Goal: Information Seeking & Learning: Learn about a topic

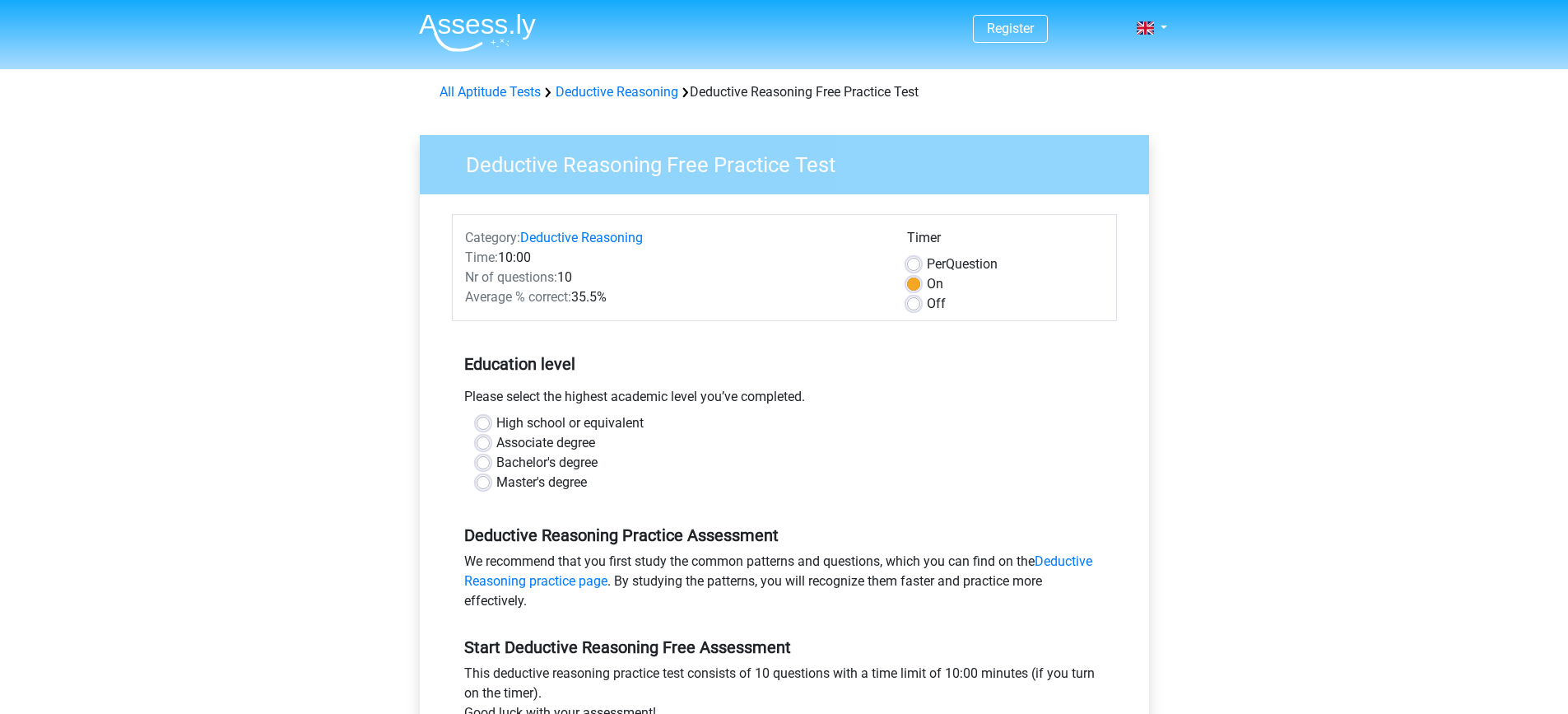
click at [496, 460] on label "Bachelor's degree" at bounding box center [547, 462] width 101 height 19
click at [486, 460] on input "Bachelor's degree" at bounding box center [484, 461] width 13 height 17
radio input "true"
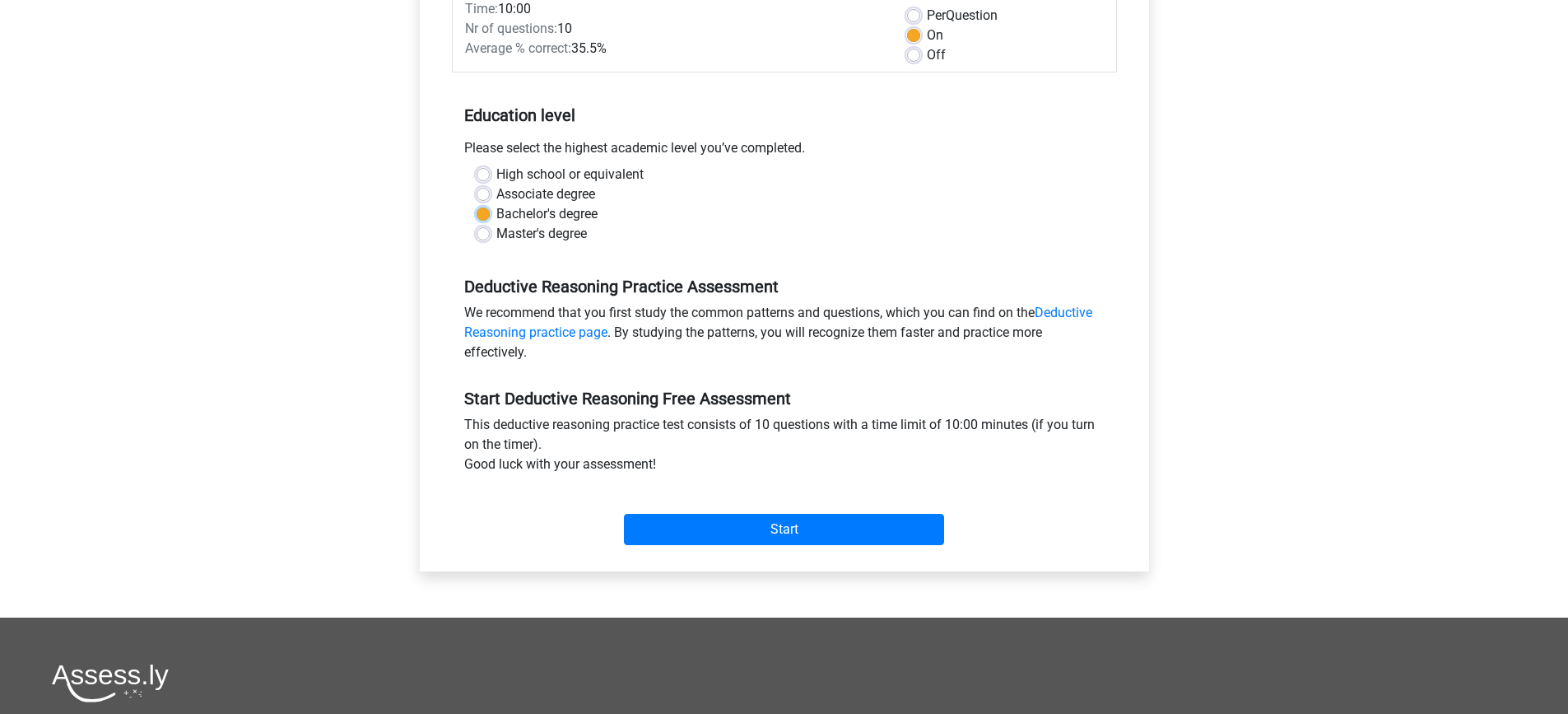
scroll to position [247, 0]
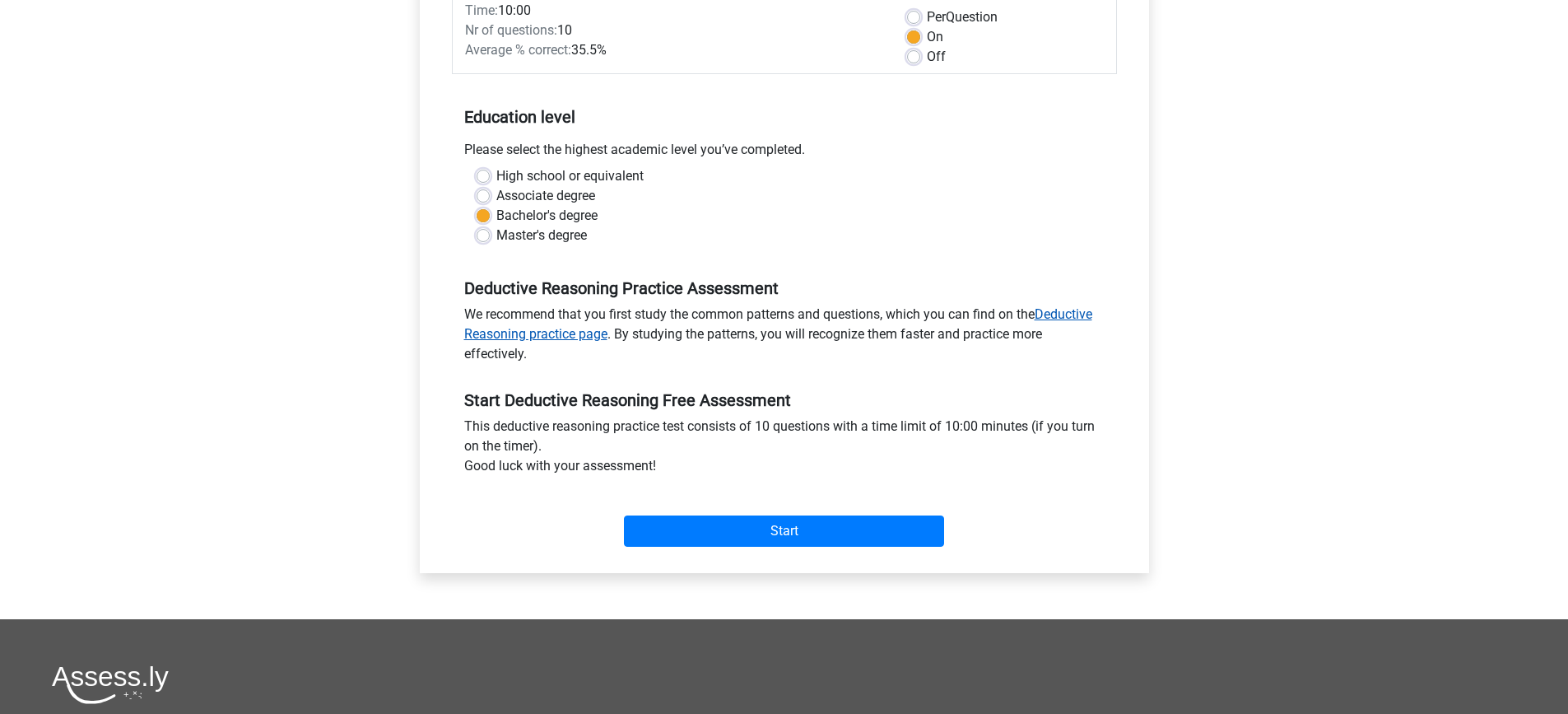
click at [559, 331] on link "Deductive Reasoning practice page" at bounding box center [779, 324] width 629 height 35
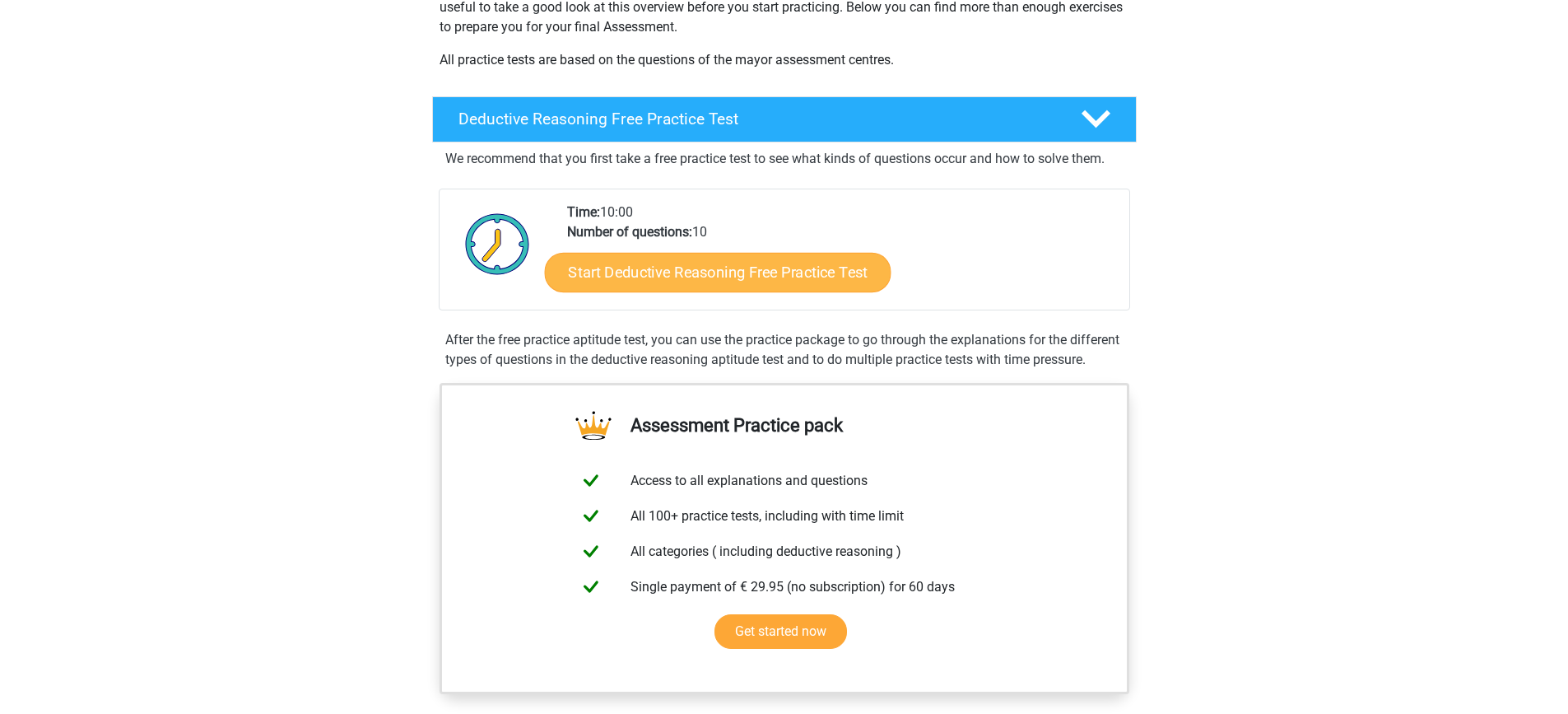
scroll to position [330, 0]
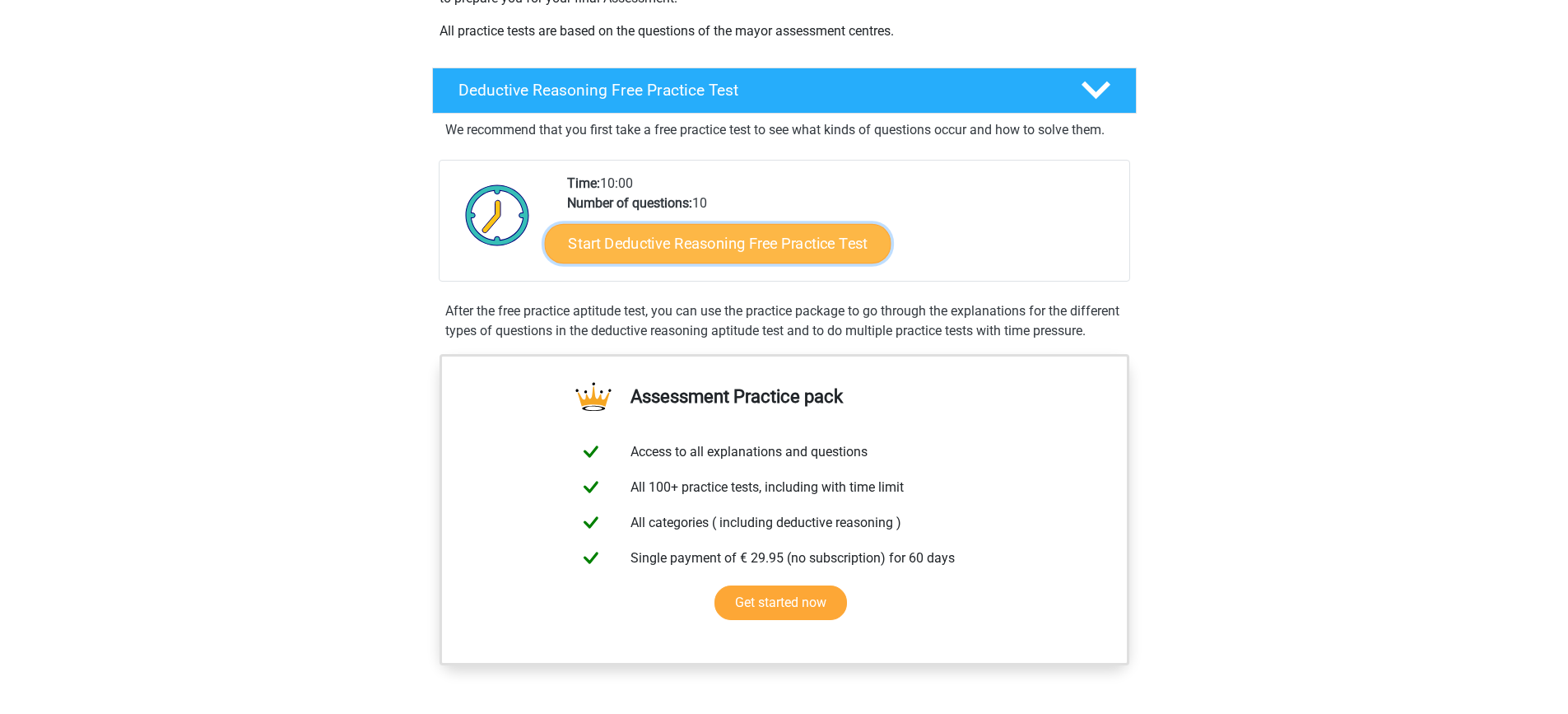
click at [736, 242] on link "Start Deductive Reasoning Free Practice Test" at bounding box center [717, 243] width 346 height 40
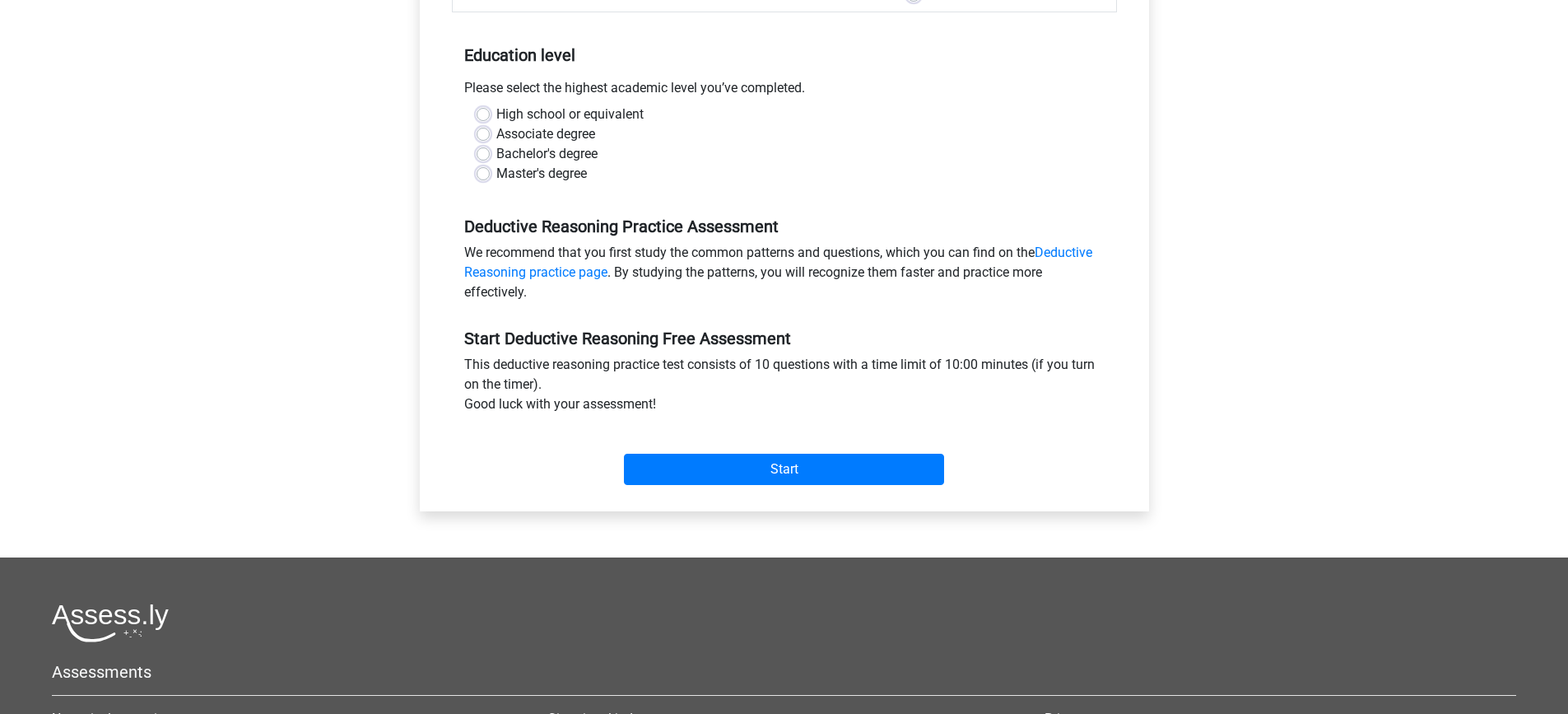
scroll to position [330, 0]
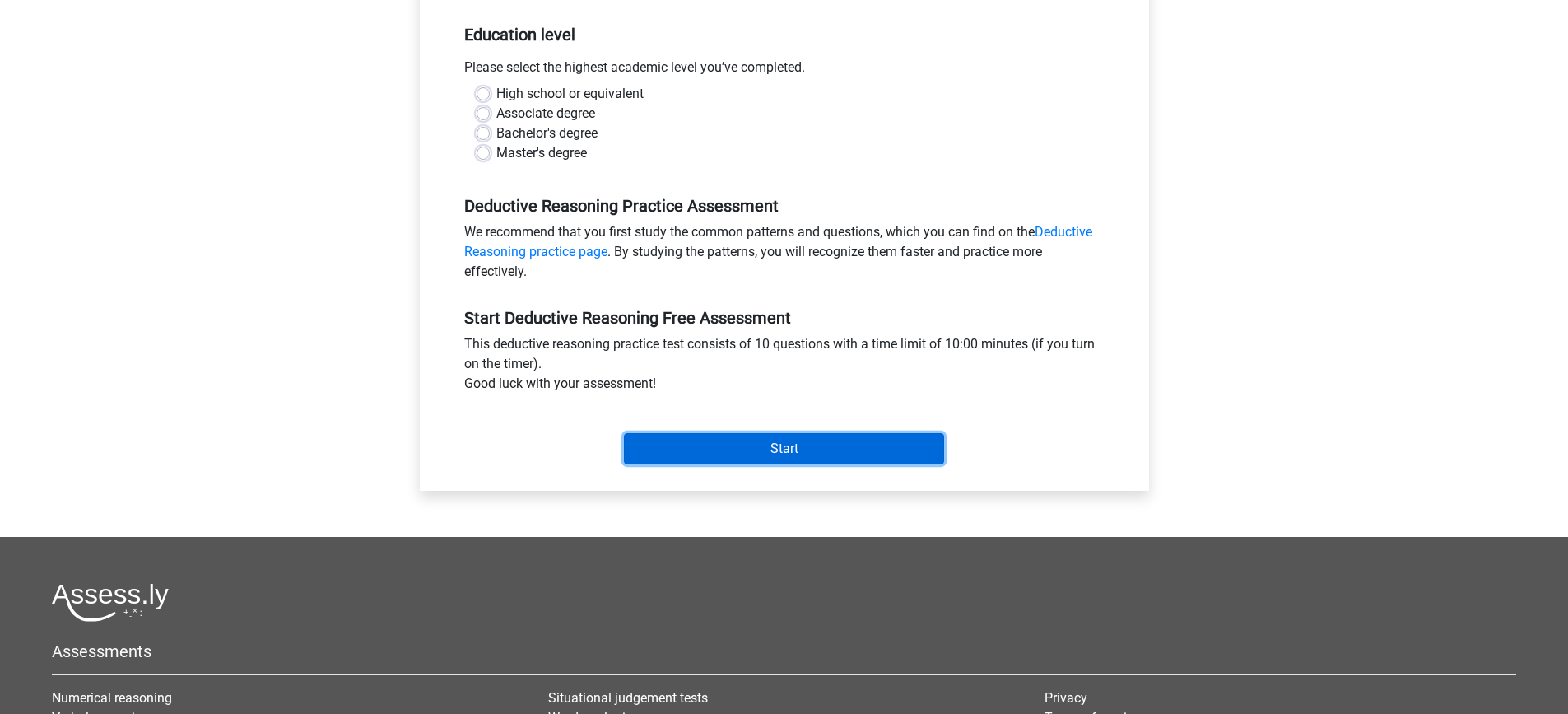
click at [772, 443] on input "Start" at bounding box center [784, 448] width 320 height 31
click at [720, 114] on div "Associate degree" at bounding box center [784, 113] width 616 height 19
click at [496, 135] on label "Bachelor's degree" at bounding box center [547, 133] width 101 height 19
click at [481, 135] on input "Bachelor's degree" at bounding box center [484, 132] width 13 height 17
radio input "true"
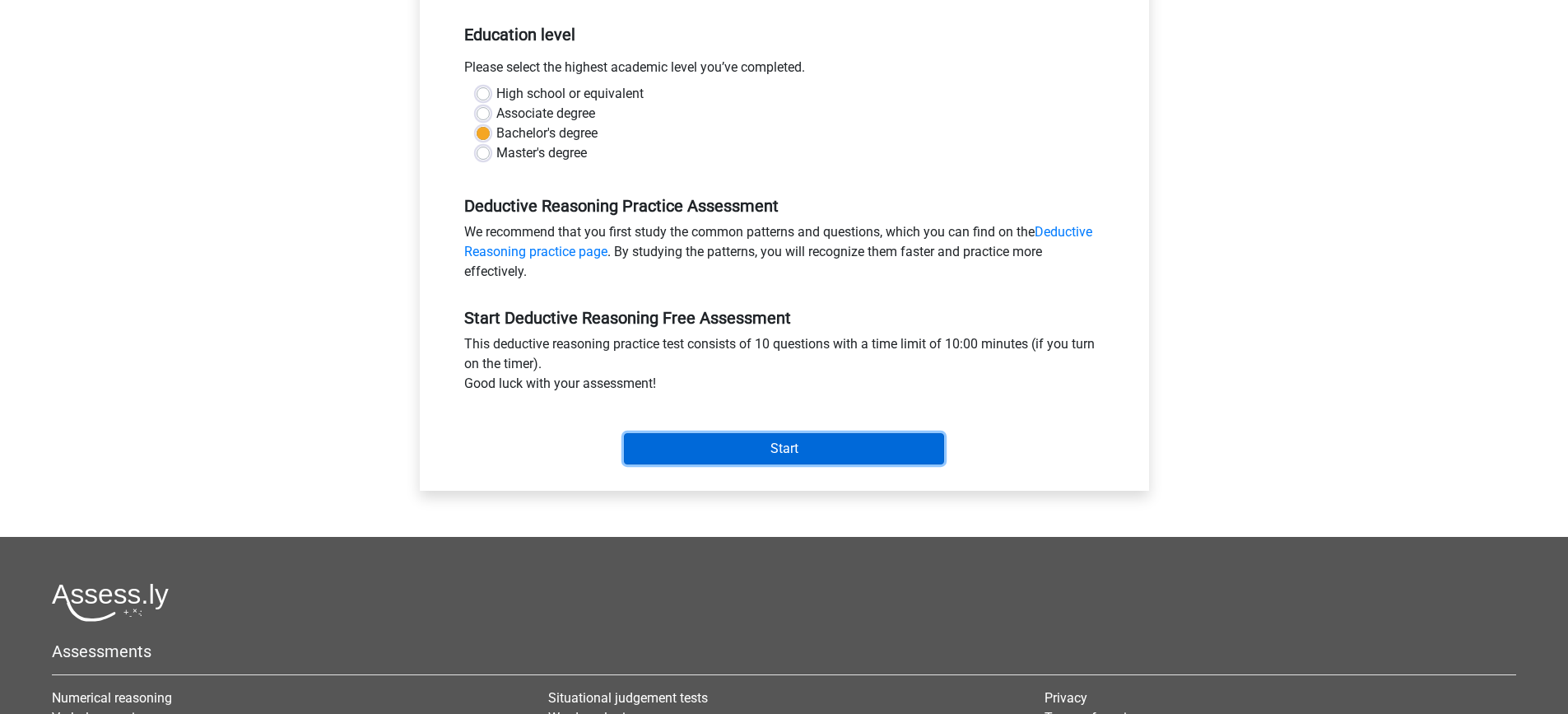
click at [789, 448] on input "Start" at bounding box center [784, 448] width 320 height 31
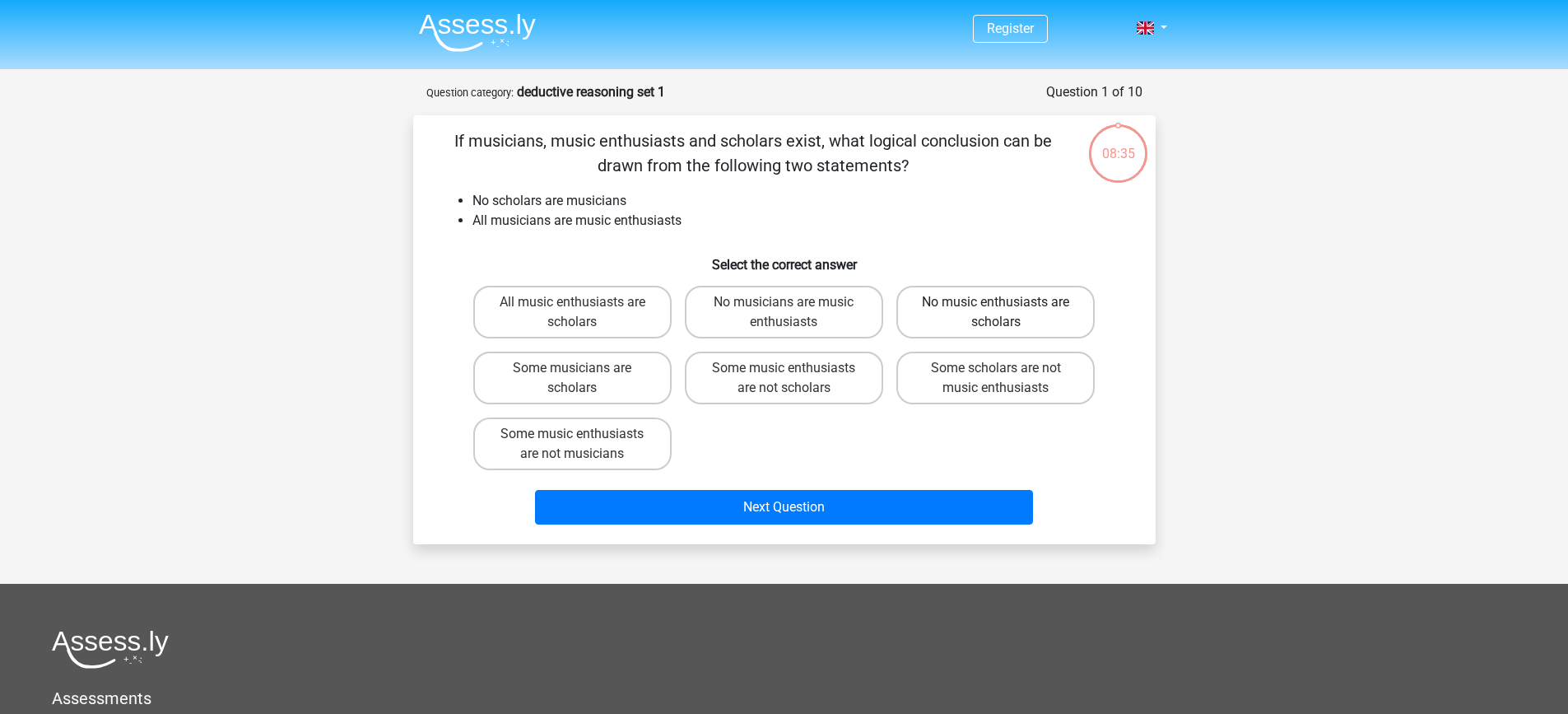
click at [1063, 314] on label "No music enthusiasts are scholars" at bounding box center [995, 312] width 198 height 53
click at [1007, 313] on input "No music enthusiasts are scholars" at bounding box center [1001, 308] width 11 height 11
radio input "true"
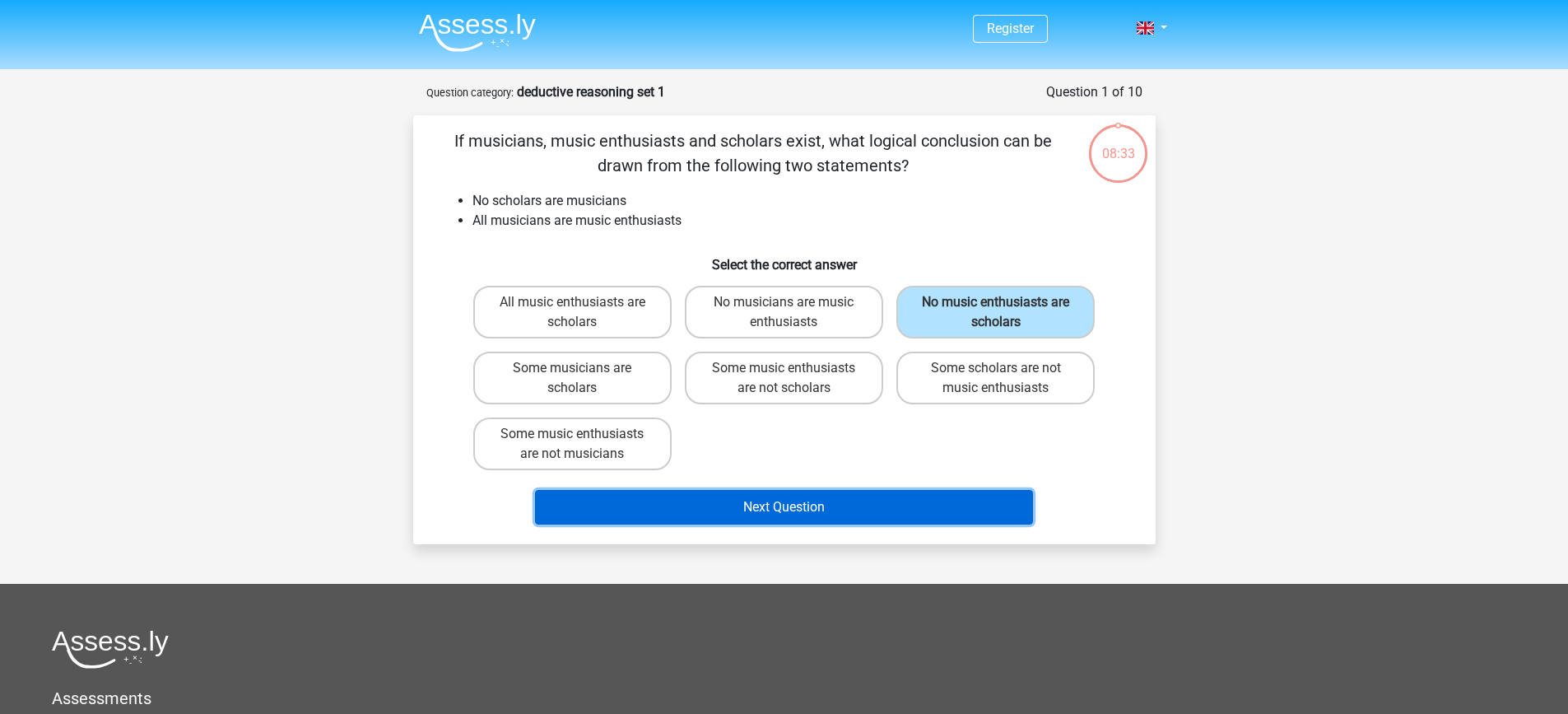
click at [790, 502] on button "Next Question" at bounding box center [784, 507] width 498 height 35
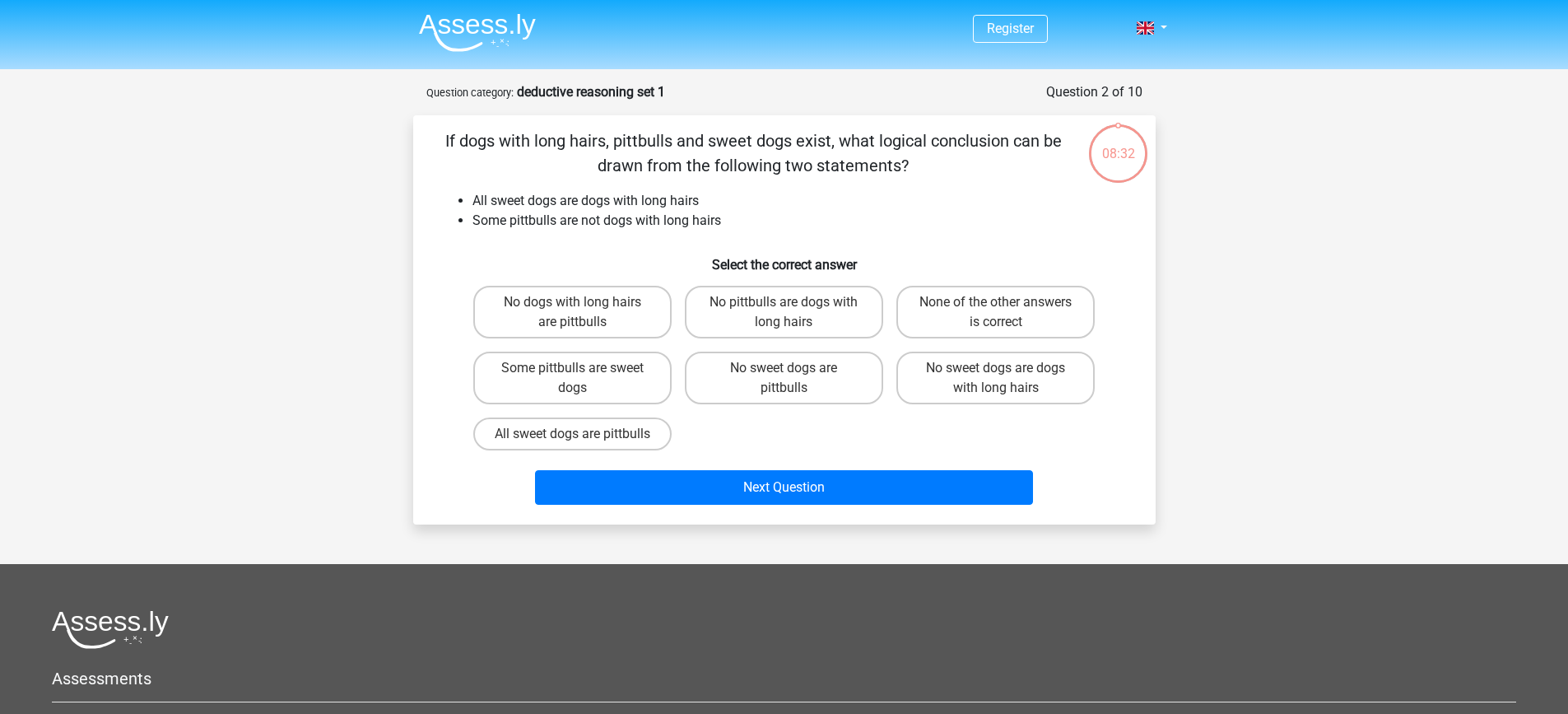
scroll to position [83, 0]
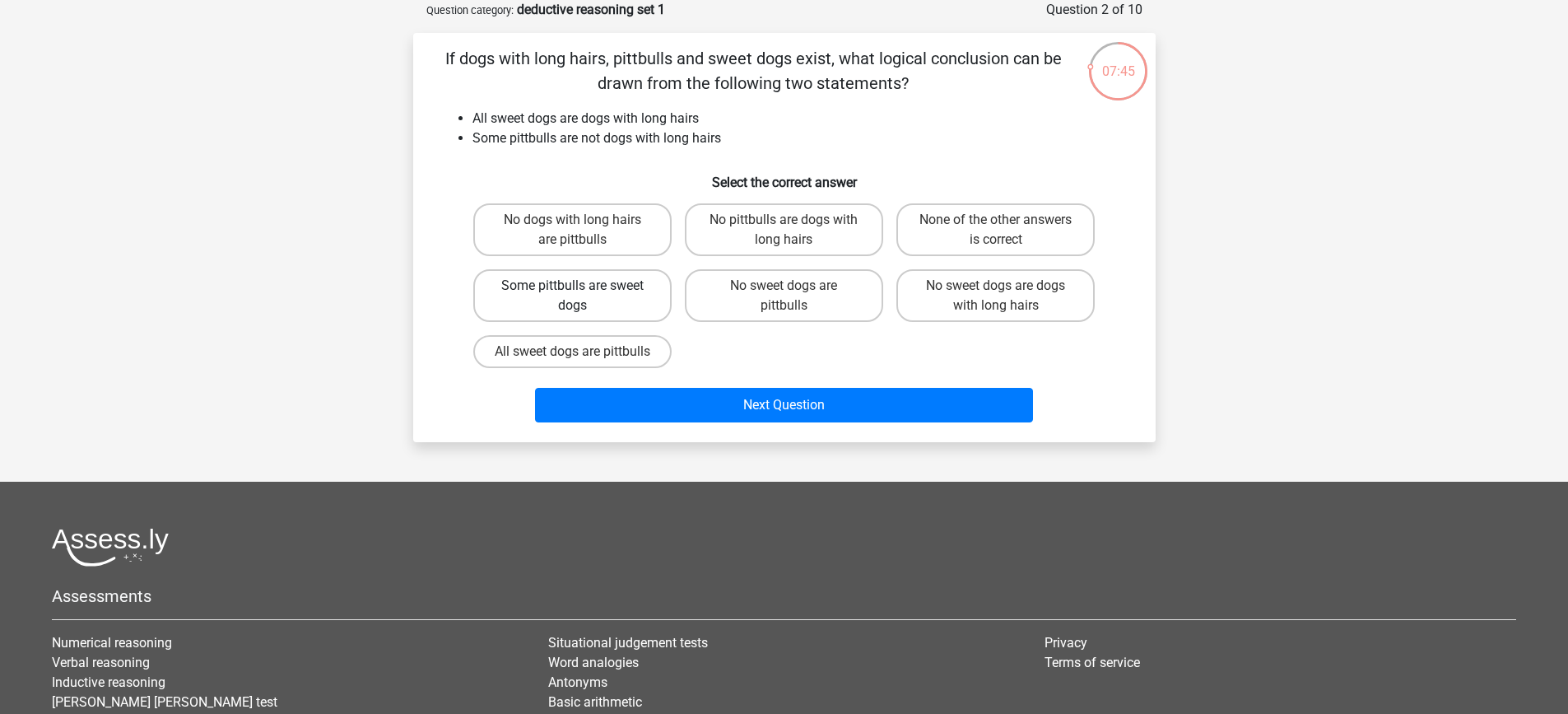
click at [592, 293] on label "Some pittbulls are sweet dogs" at bounding box center [572, 296] width 198 height 53
click at [583, 293] on input "Some pittbulls are sweet dogs" at bounding box center [577, 291] width 11 height 11
radio input "true"
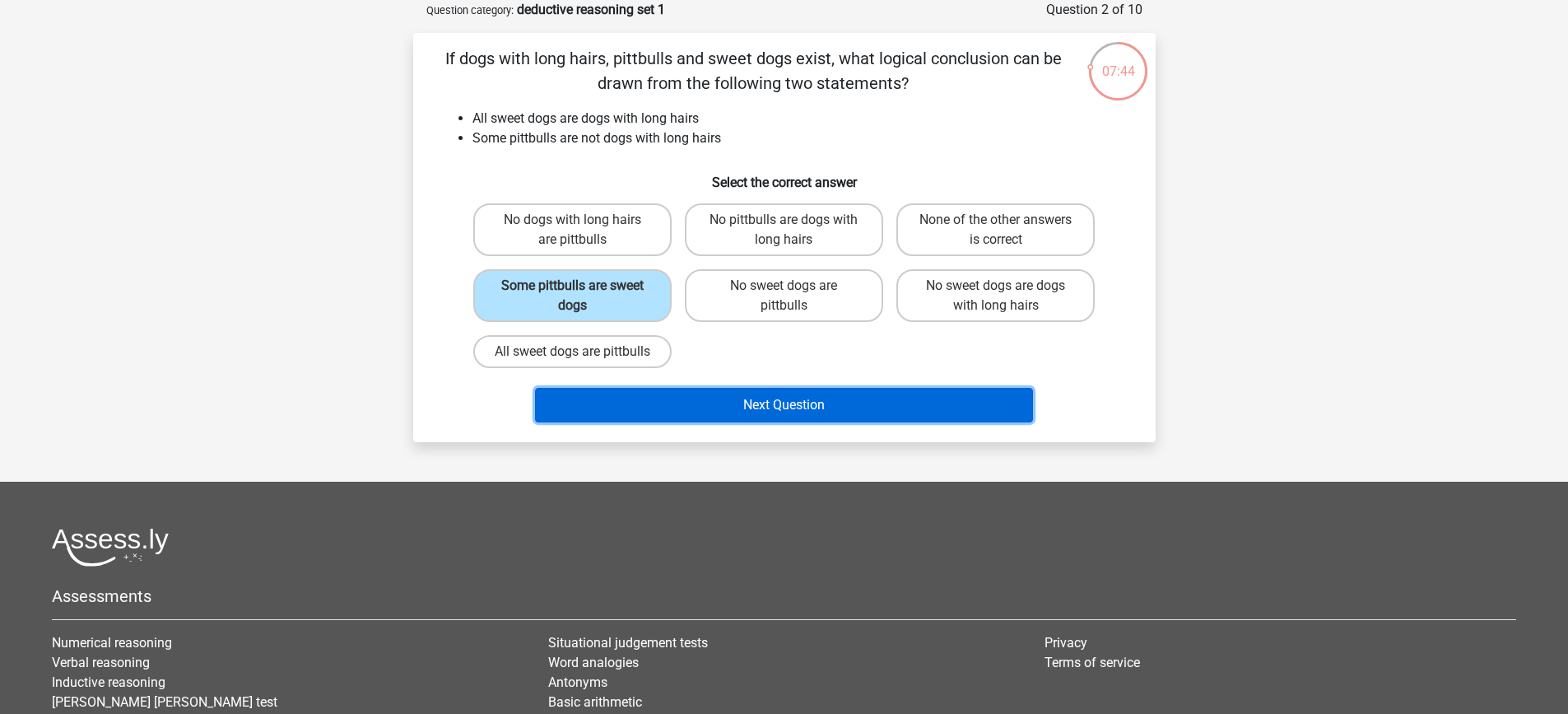
click at [772, 420] on button "Next Question" at bounding box center [784, 405] width 498 height 35
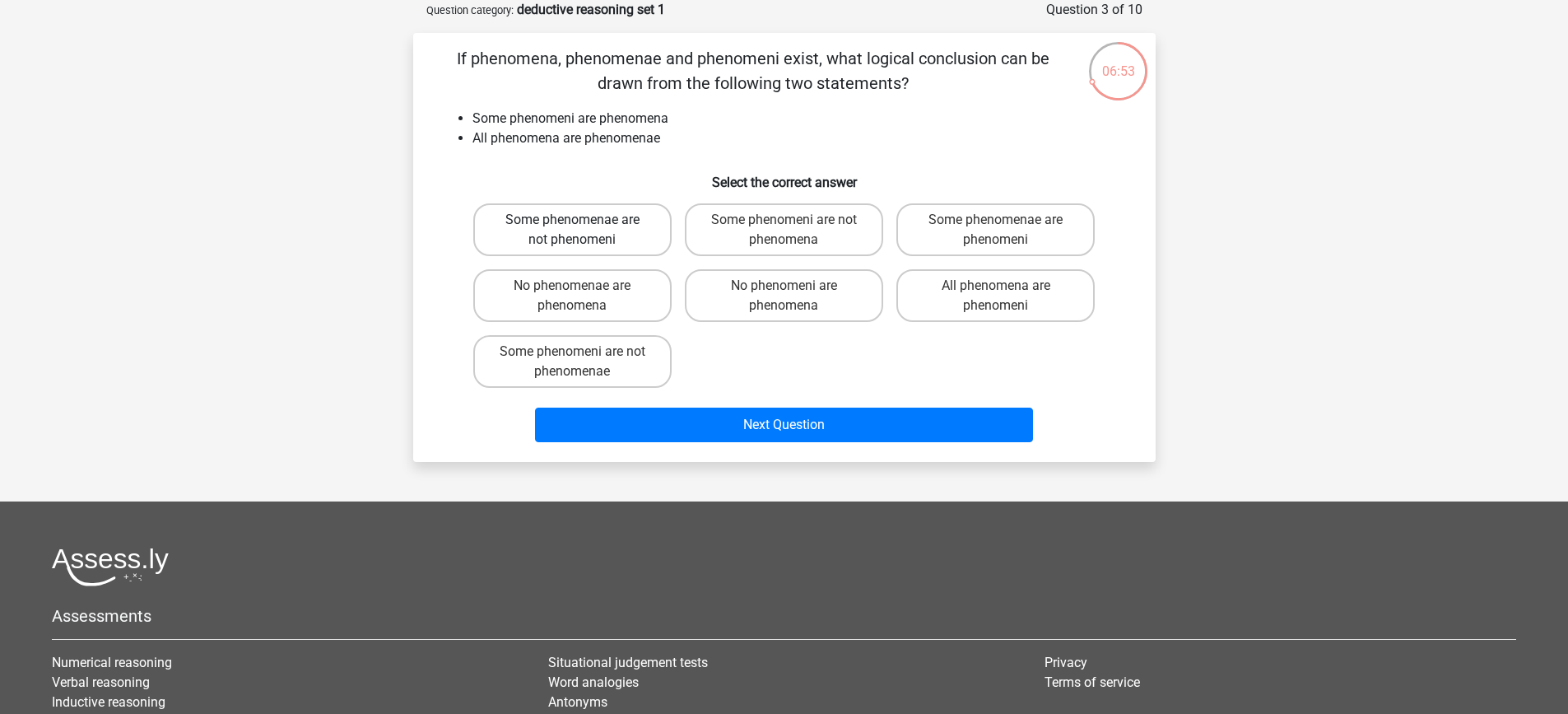
click at [560, 227] on label "Some phenomenae are not phenomeni" at bounding box center [572, 229] width 198 height 53
click at [572, 227] on input "Some phenomenae are not phenomeni" at bounding box center [577, 225] width 11 height 11
radio input "true"
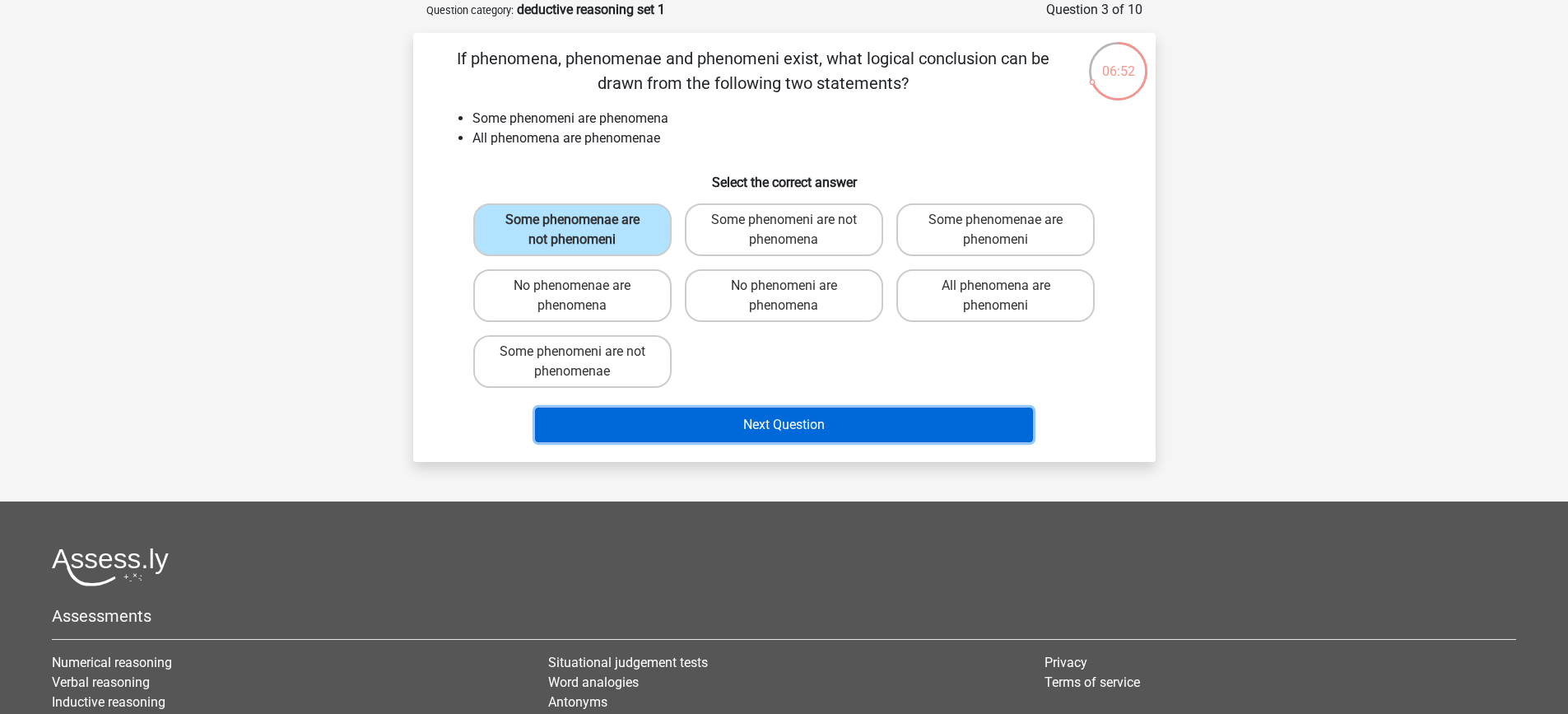
click at [715, 425] on button "Next Question" at bounding box center [784, 425] width 498 height 35
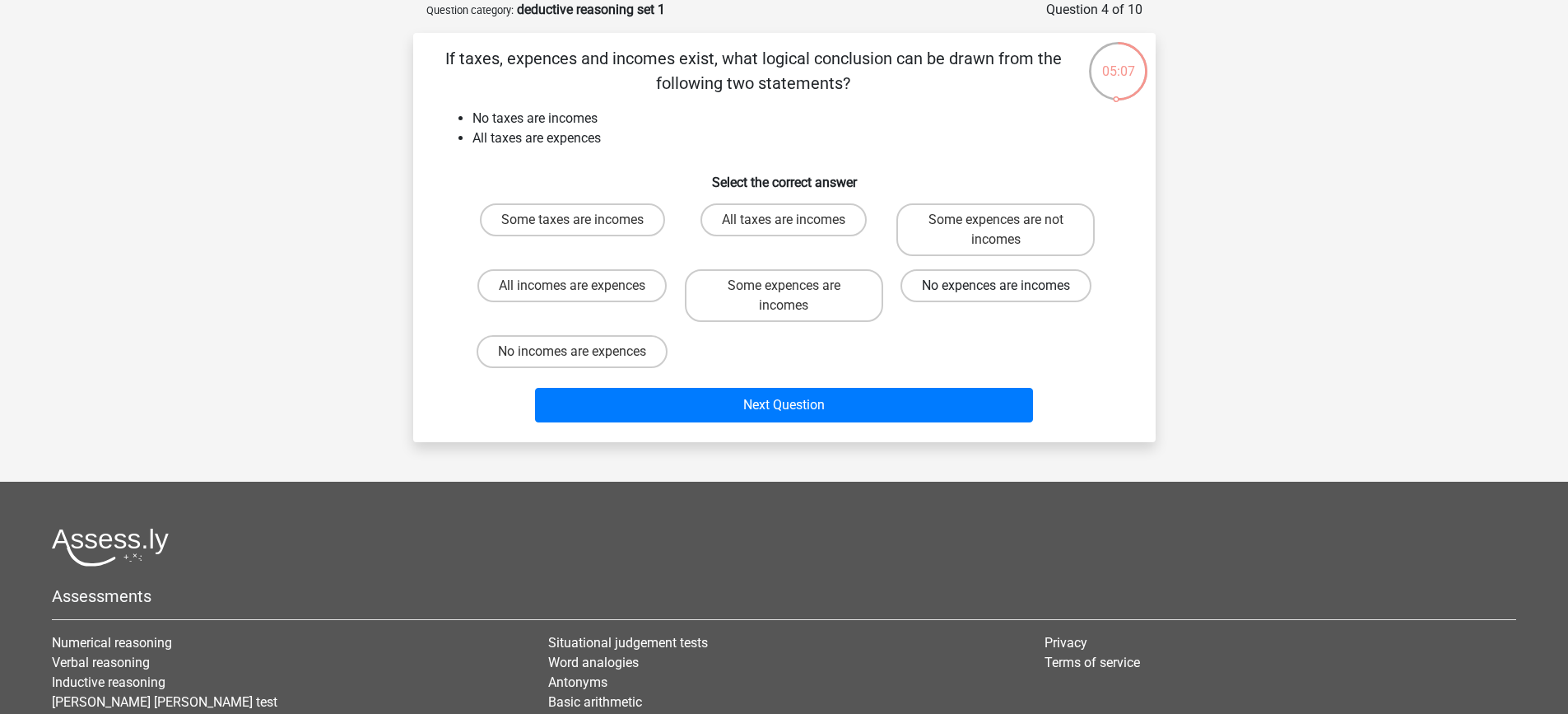
click at [965, 287] on label "No expences are incomes" at bounding box center [996, 286] width 191 height 33
click at [996, 287] on input "No expences are incomes" at bounding box center [1001, 291] width 11 height 11
radio input "true"
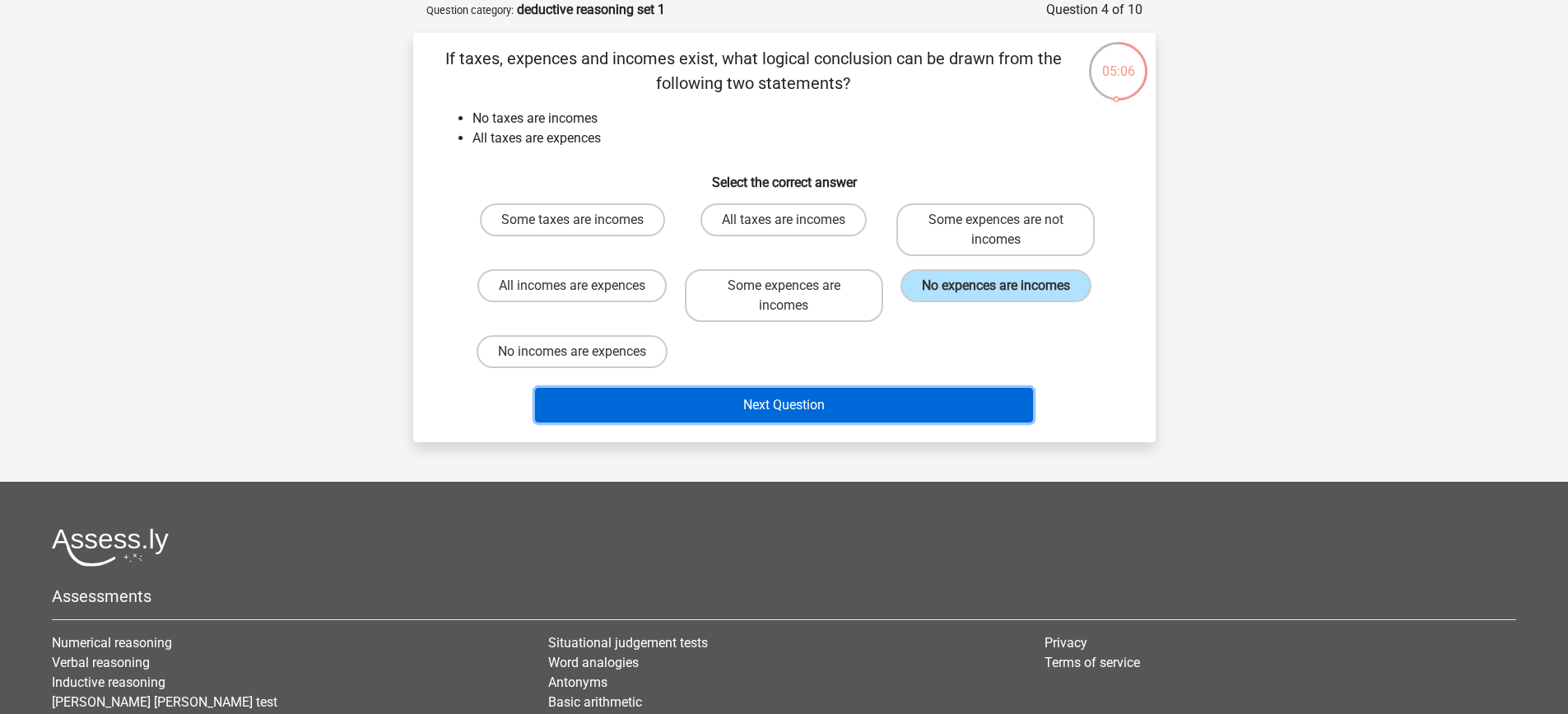
click at [843, 405] on button "Next Question" at bounding box center [784, 405] width 498 height 35
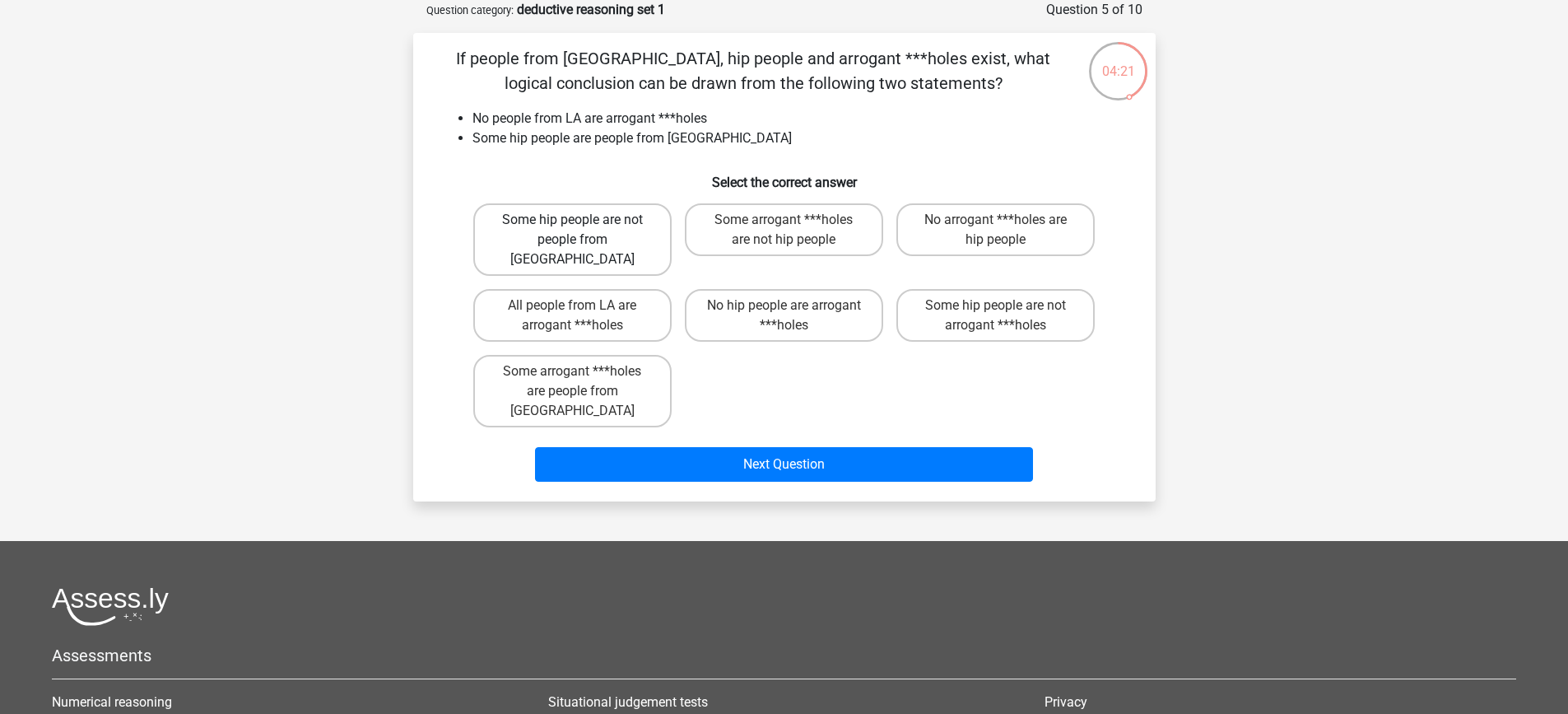
click at [560, 234] on label "Some hip people are not people from LA" at bounding box center [572, 239] width 198 height 72
click at [572, 231] on input "Some hip people are not people from LA" at bounding box center [577, 225] width 11 height 11
radio input "true"
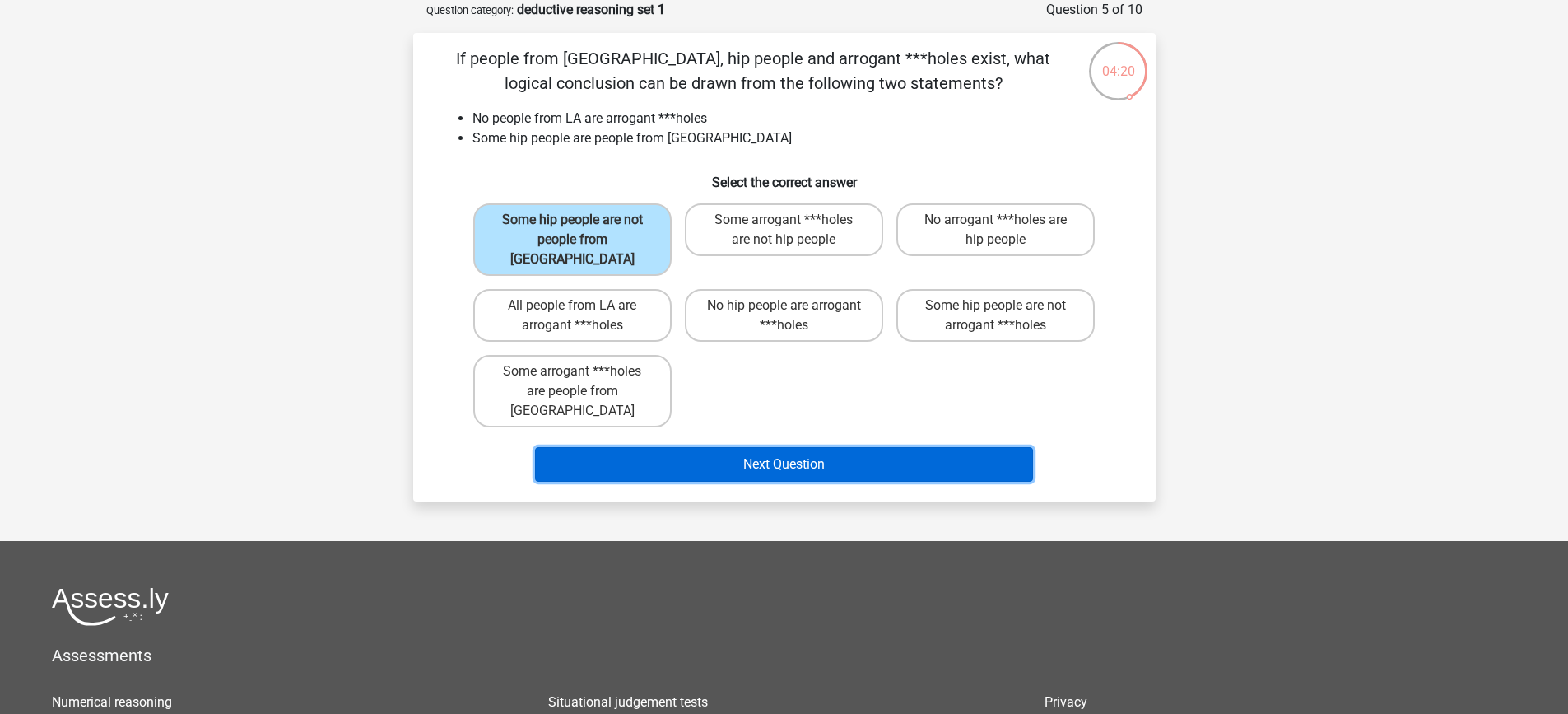
click at [838, 448] on button "Next Question" at bounding box center [784, 464] width 498 height 35
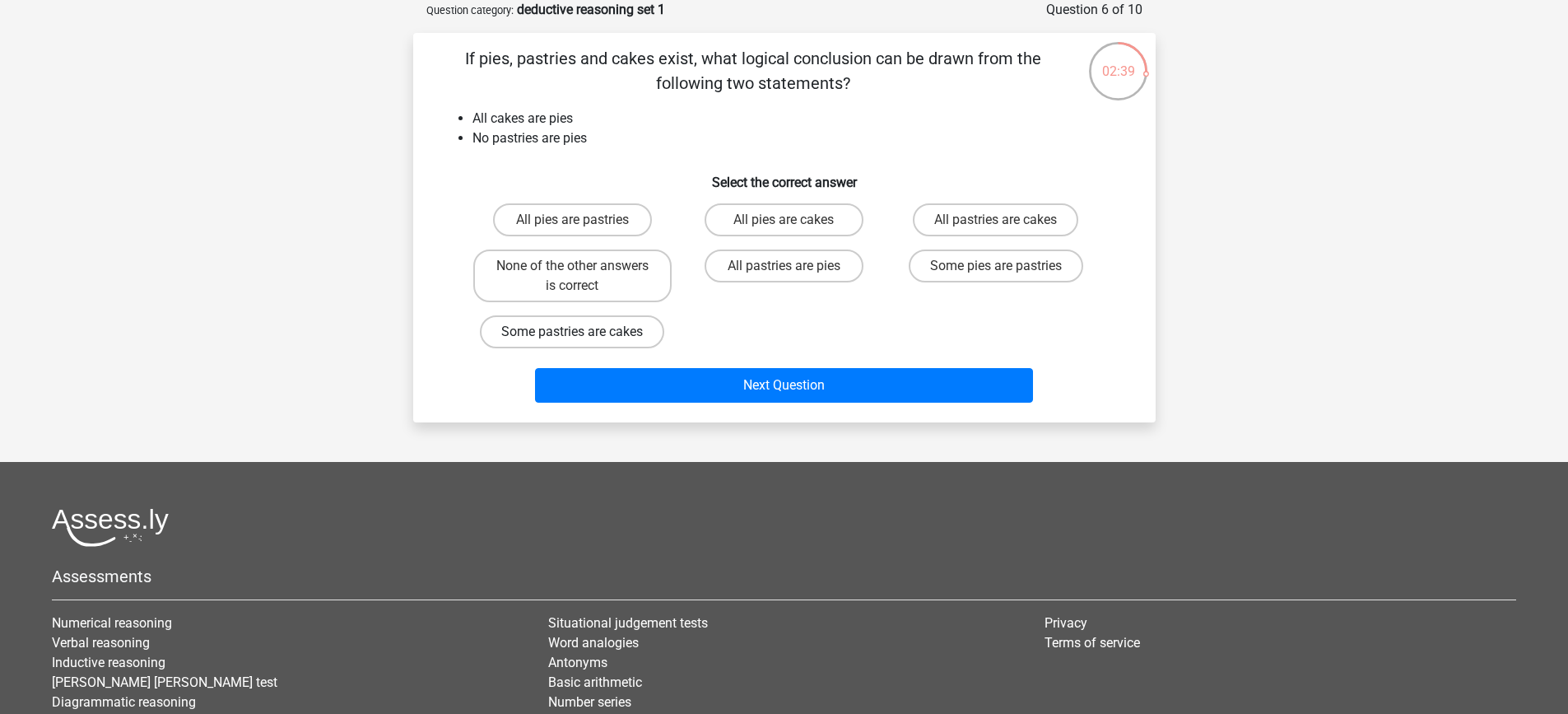
click at [599, 328] on label "Some pastries are cakes" at bounding box center [572, 331] width 185 height 33
click at [583, 332] on input "Some pastries are cakes" at bounding box center [577, 337] width 11 height 11
radio input "true"
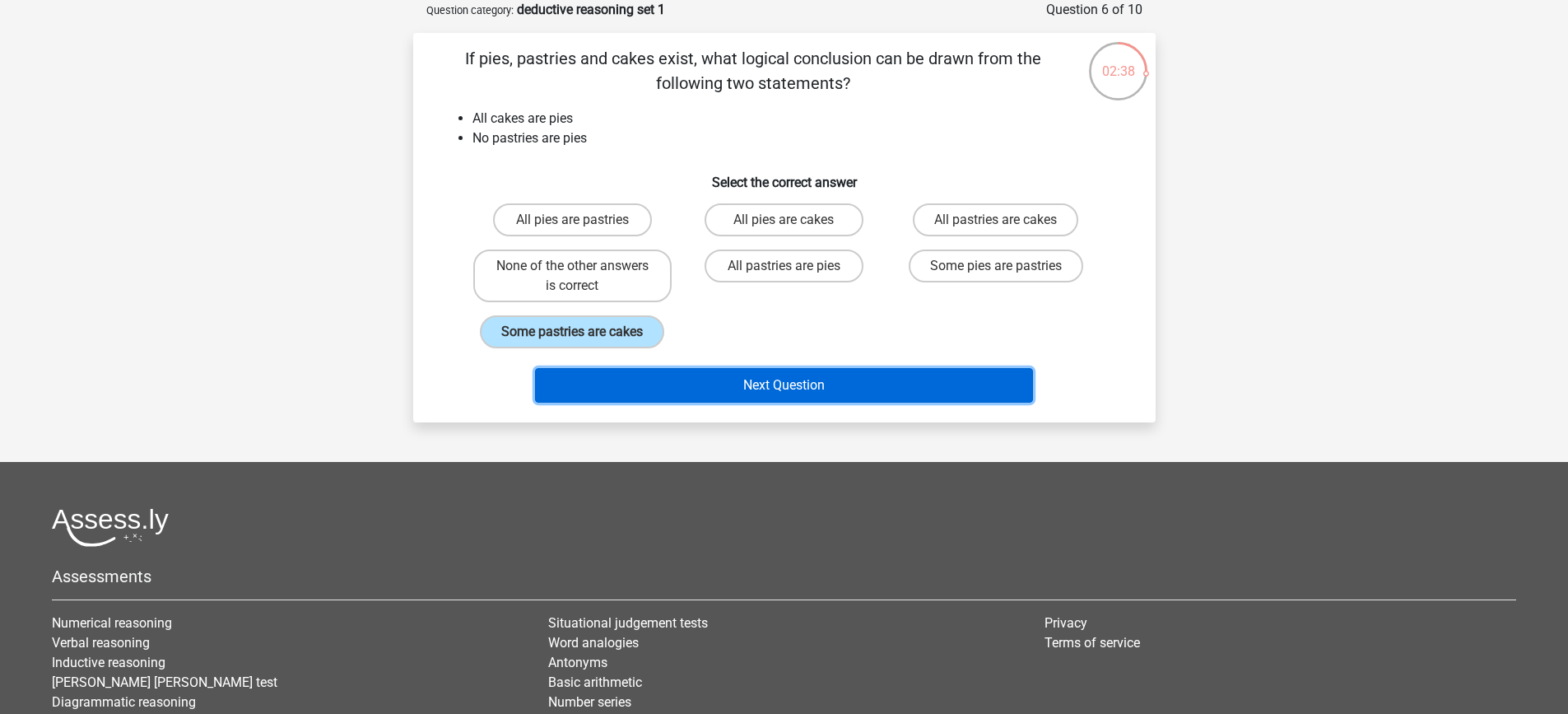
click at [730, 385] on button "Next Question" at bounding box center [784, 385] width 498 height 35
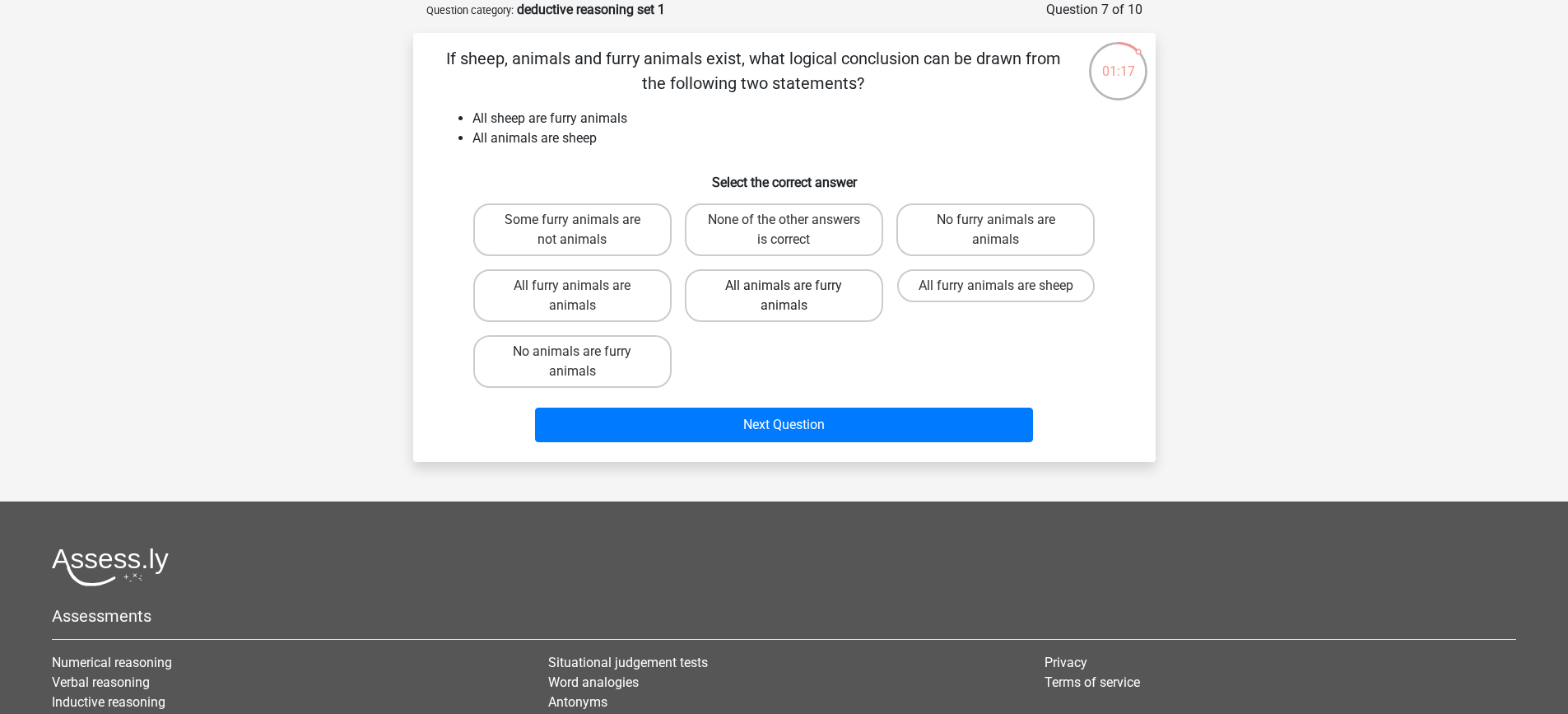
click at [725, 297] on label "All animals are furry animals" at bounding box center [784, 296] width 198 height 53
click at [784, 297] on input "All animals are furry animals" at bounding box center [789, 291] width 11 height 11
radio input "true"
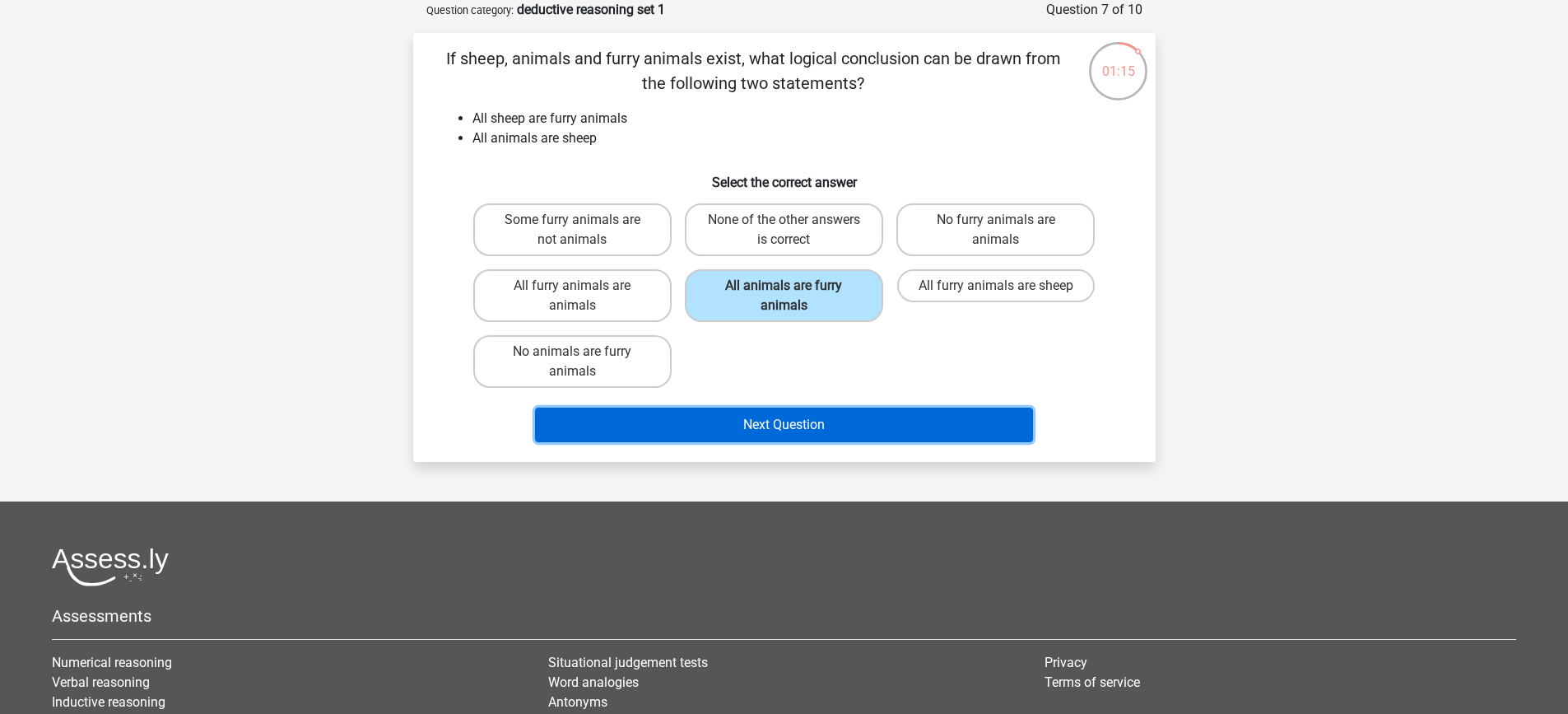
click at [747, 428] on button "Next Question" at bounding box center [784, 425] width 498 height 35
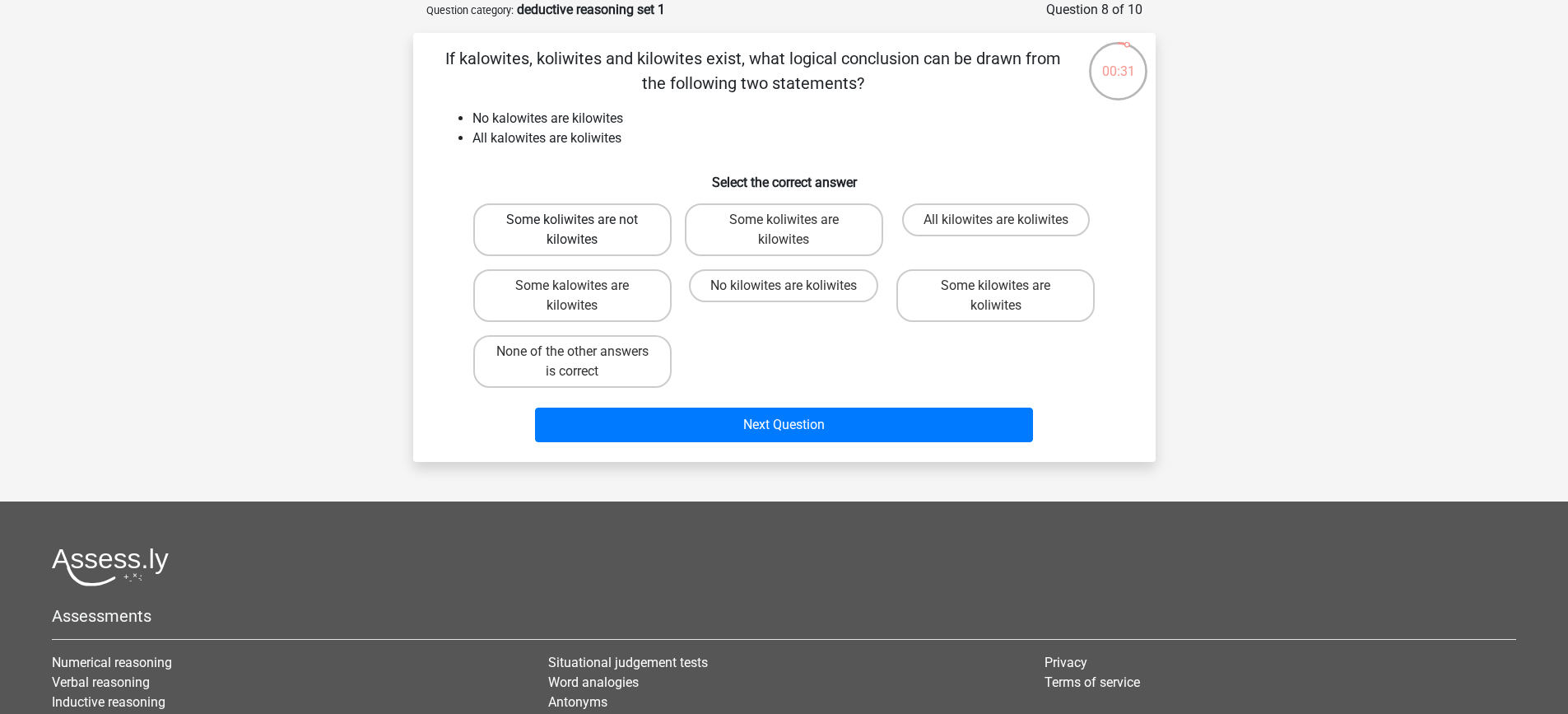
click at [634, 232] on label "Some koliwites are not kilowites" at bounding box center [572, 229] width 198 height 53
click at [583, 231] on input "Some koliwites are not kilowites" at bounding box center [577, 225] width 11 height 11
radio input "true"
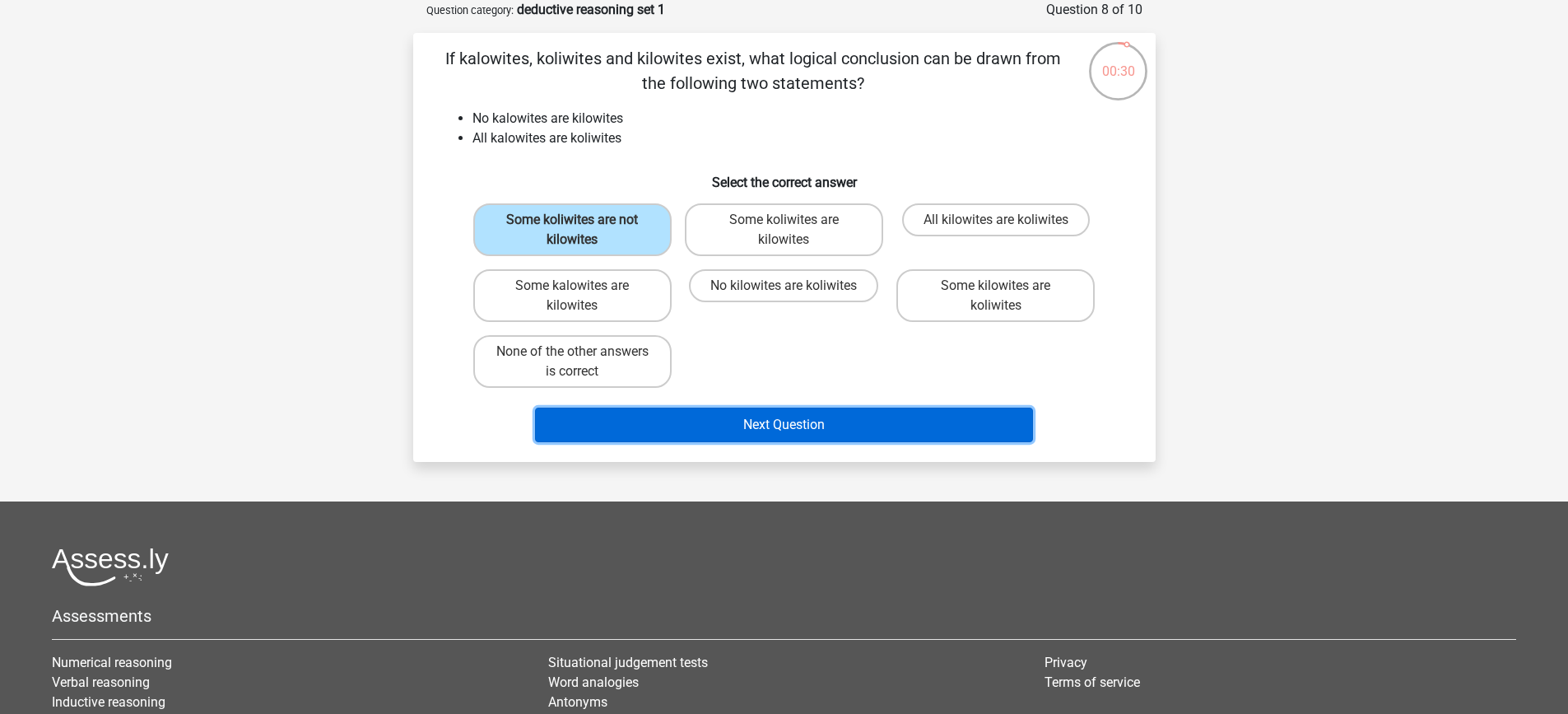
click at [729, 425] on button "Next Question" at bounding box center [784, 425] width 498 height 35
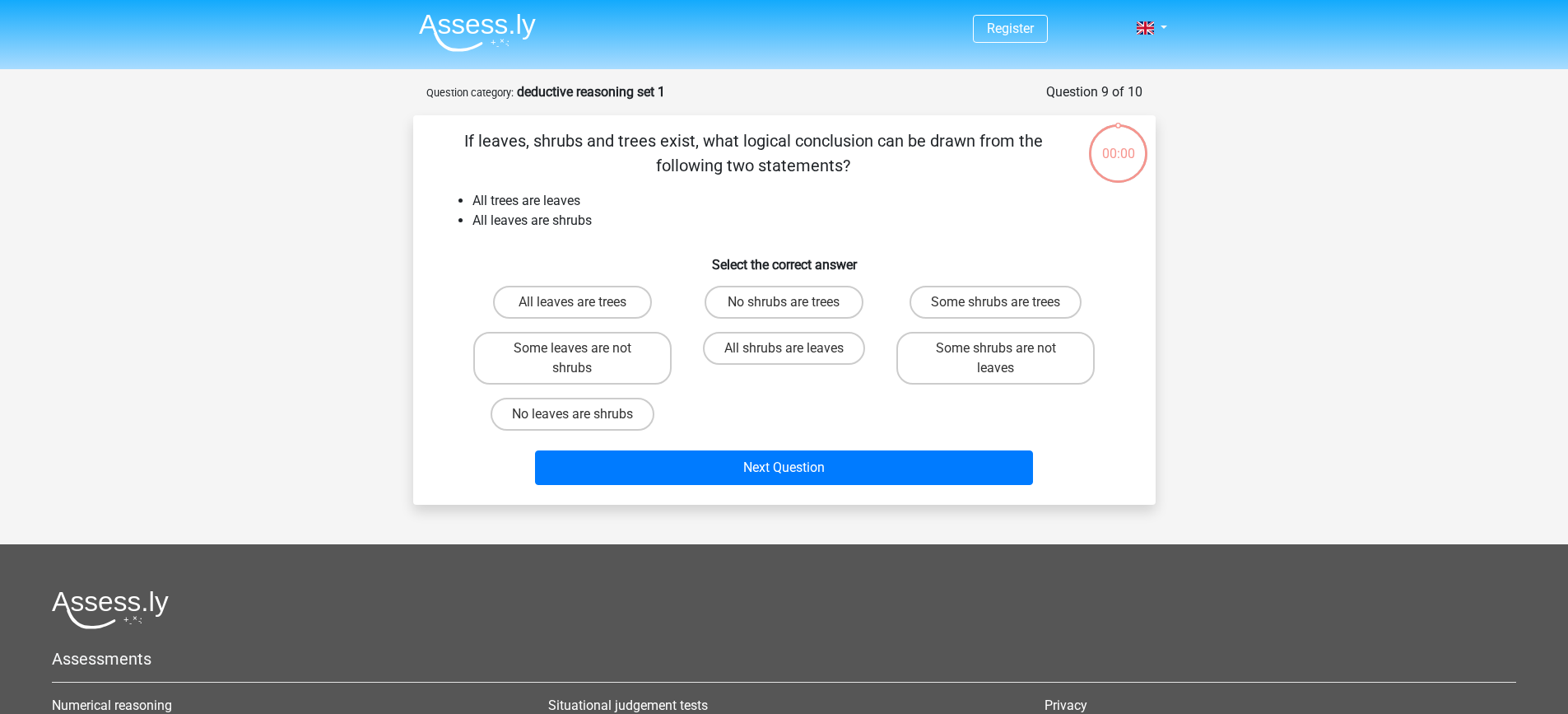
scroll to position [83, 0]
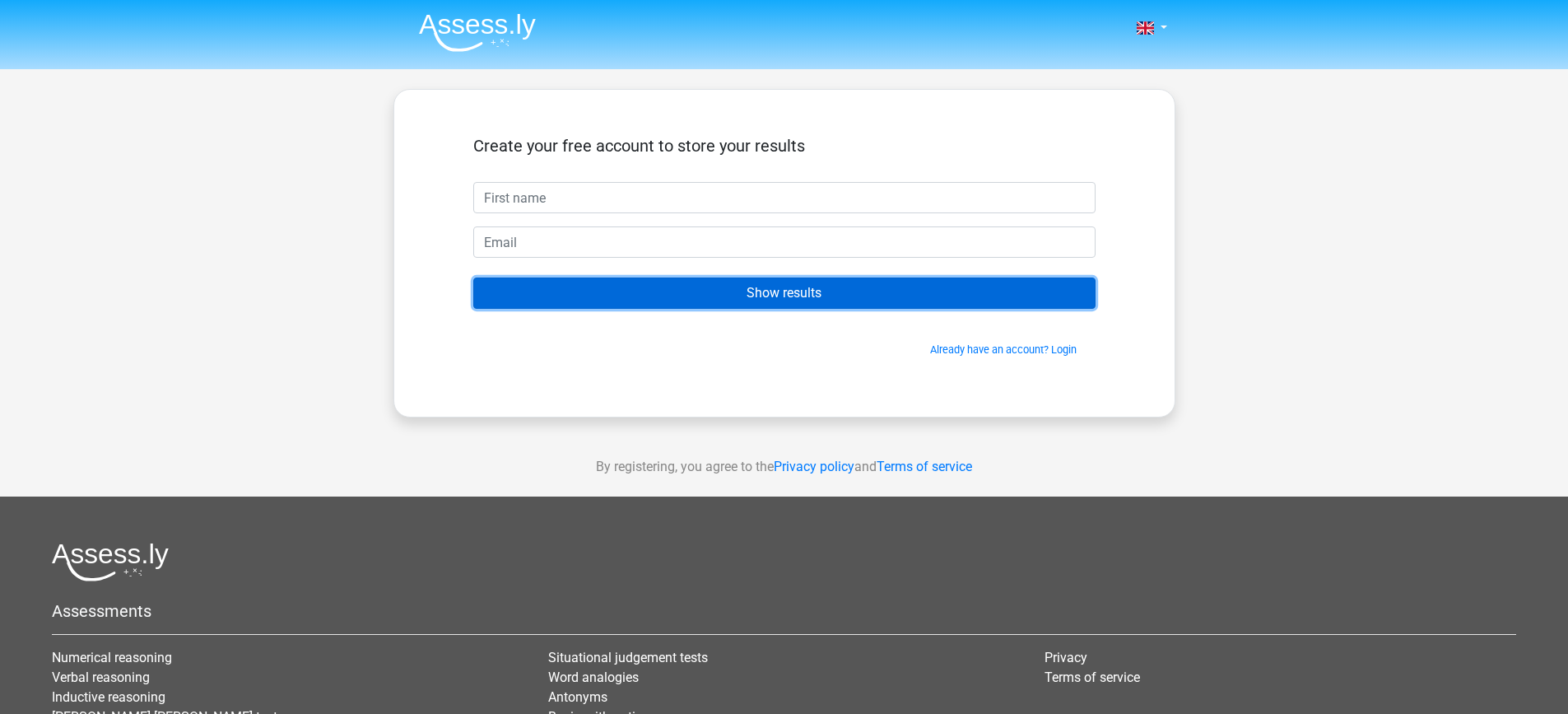
click at [841, 298] on input "Show results" at bounding box center [784, 293] width 623 height 31
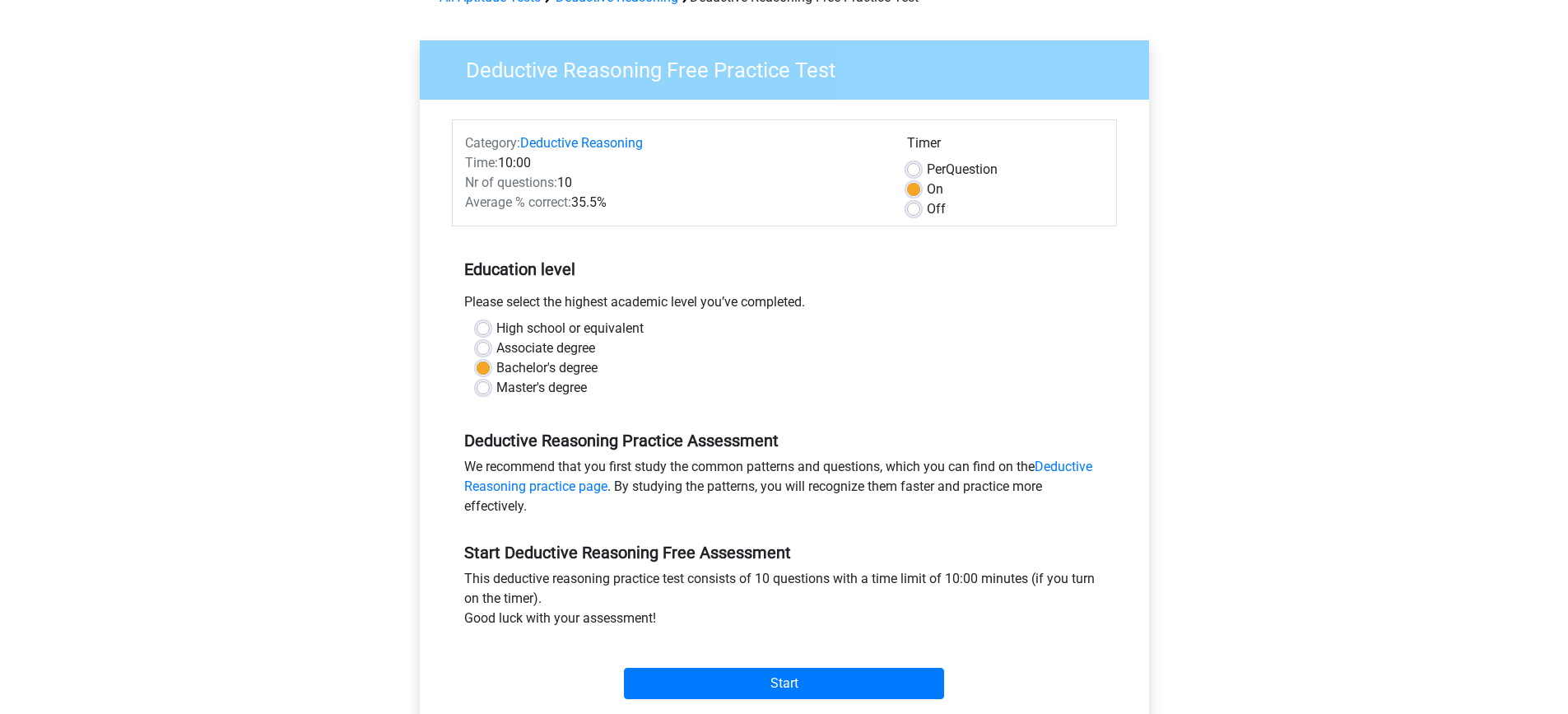
scroll to position [93, 0]
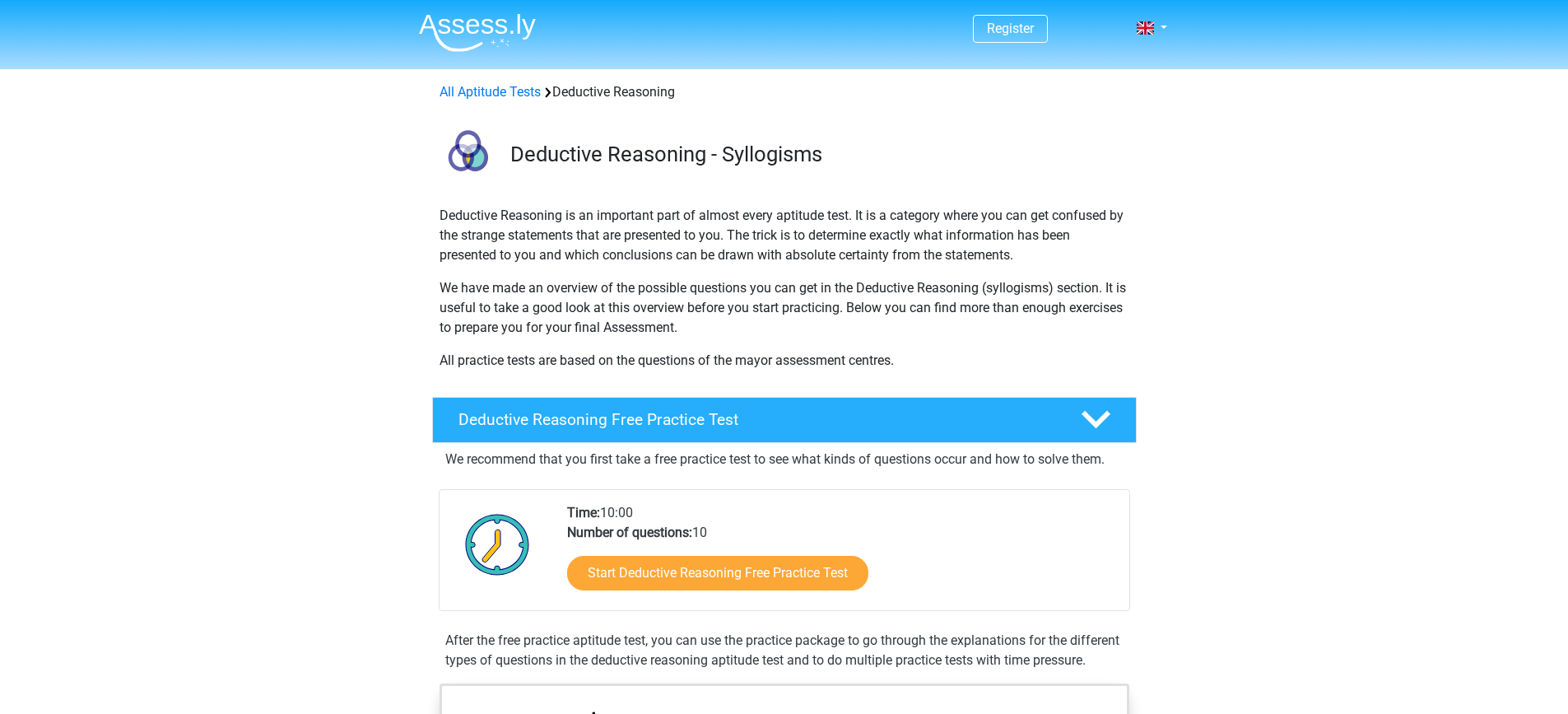
scroll to position [330, 0]
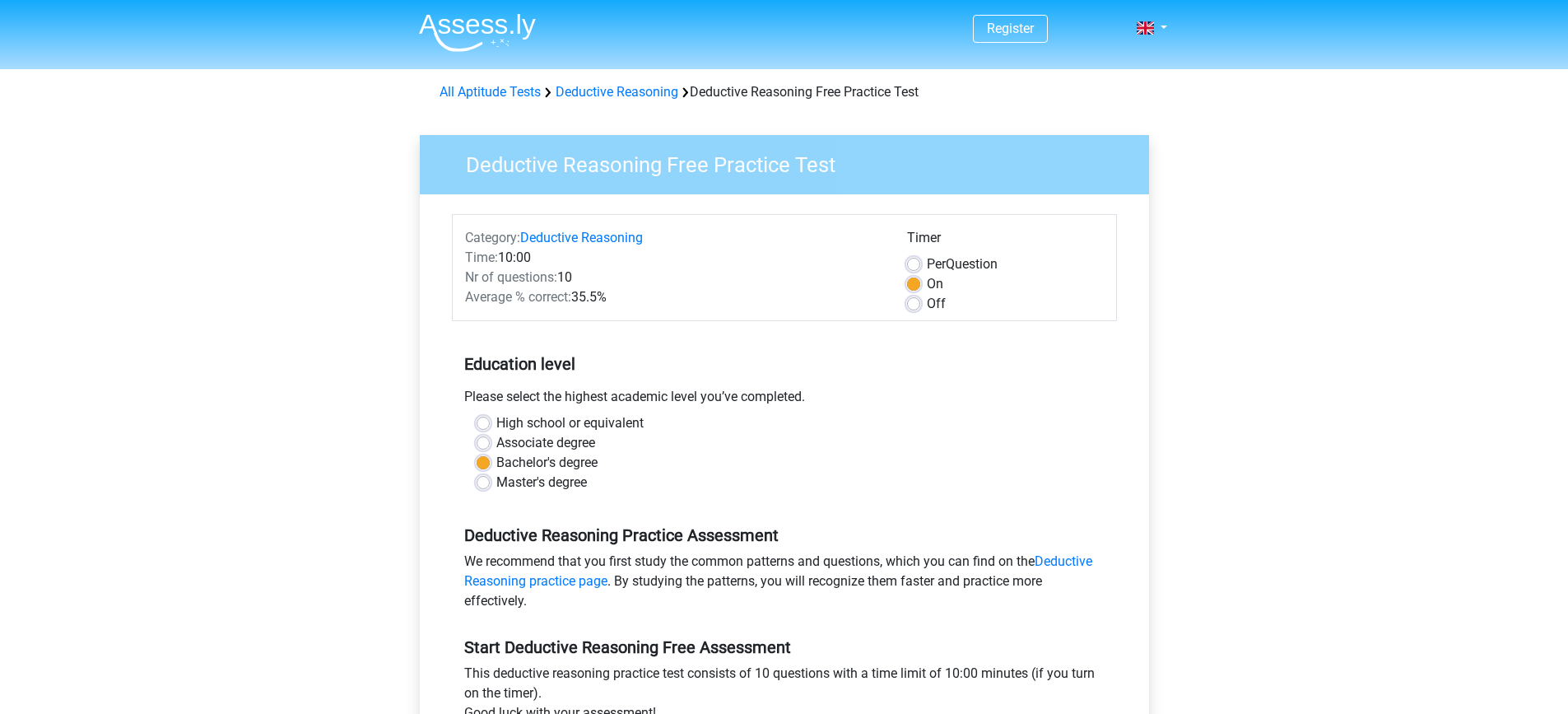
scroll to position [247, 0]
